Goal: Task Accomplishment & Management: Complete application form

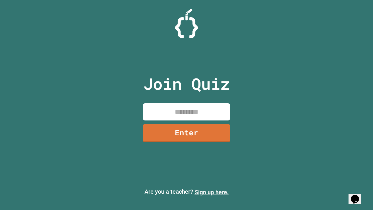
click at [211, 192] on link "Sign up here." at bounding box center [211, 191] width 34 height 7
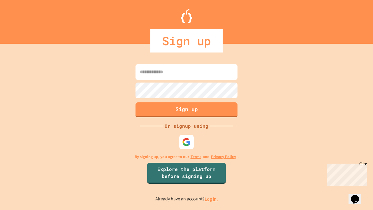
click at [211, 199] on link "Log in." at bounding box center [210, 199] width 13 height 6
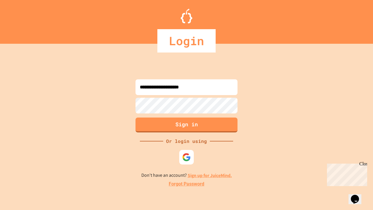
type input "**********"
